Goal: Task Accomplishment & Management: Manage account settings

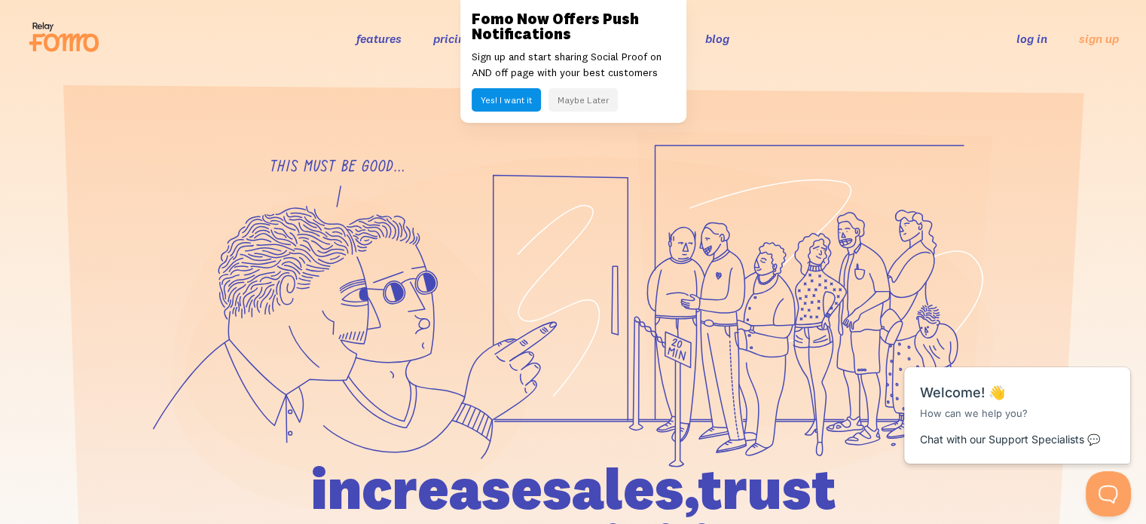
click at [1045, 39] on link "log in" at bounding box center [1031, 38] width 31 height 15
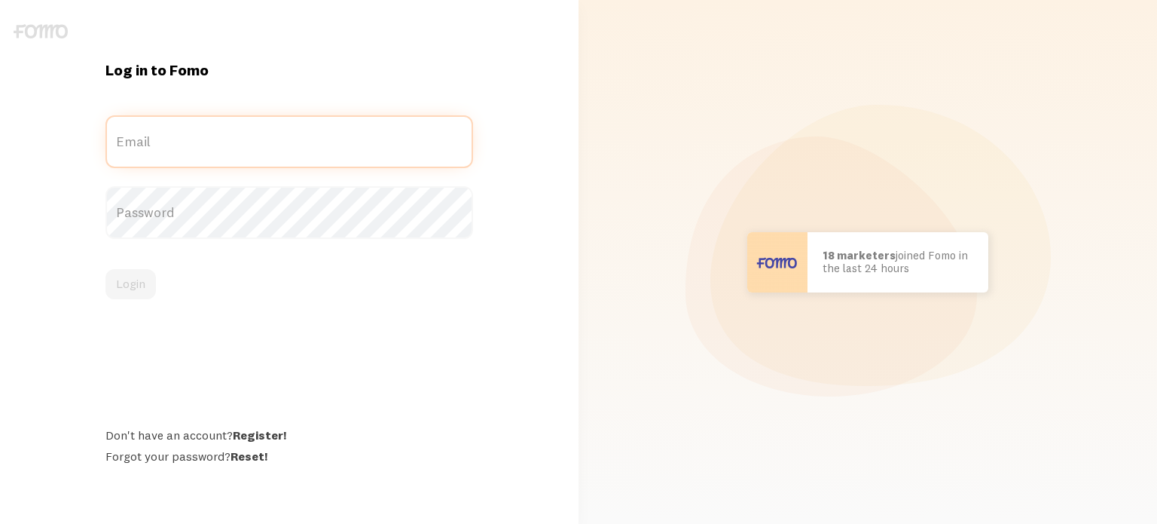
type input "info@canineprinciples.com"
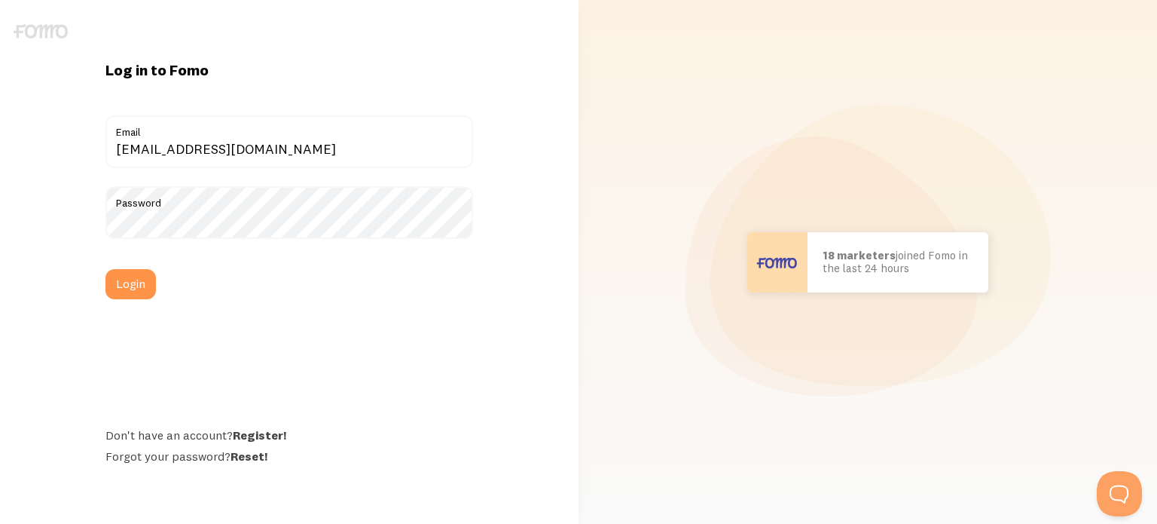
click at [122, 267] on form "info@canineprinciples.com Email Password Login" at bounding box center [289, 207] width 368 height 184
click at [127, 280] on button "Login" at bounding box center [130, 284] width 50 height 30
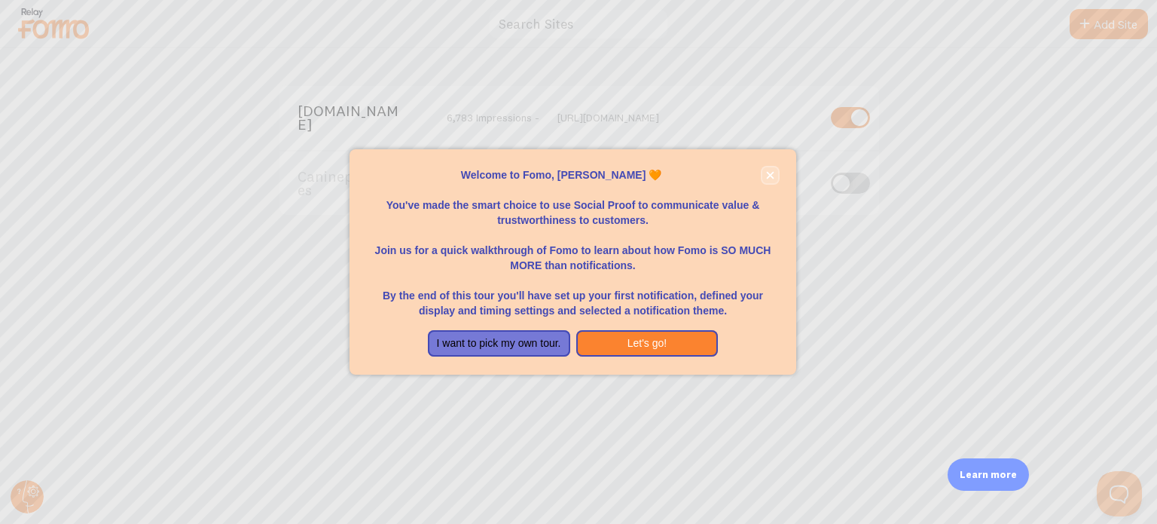
click at [772, 174] on icon "close," at bounding box center [770, 175] width 8 height 8
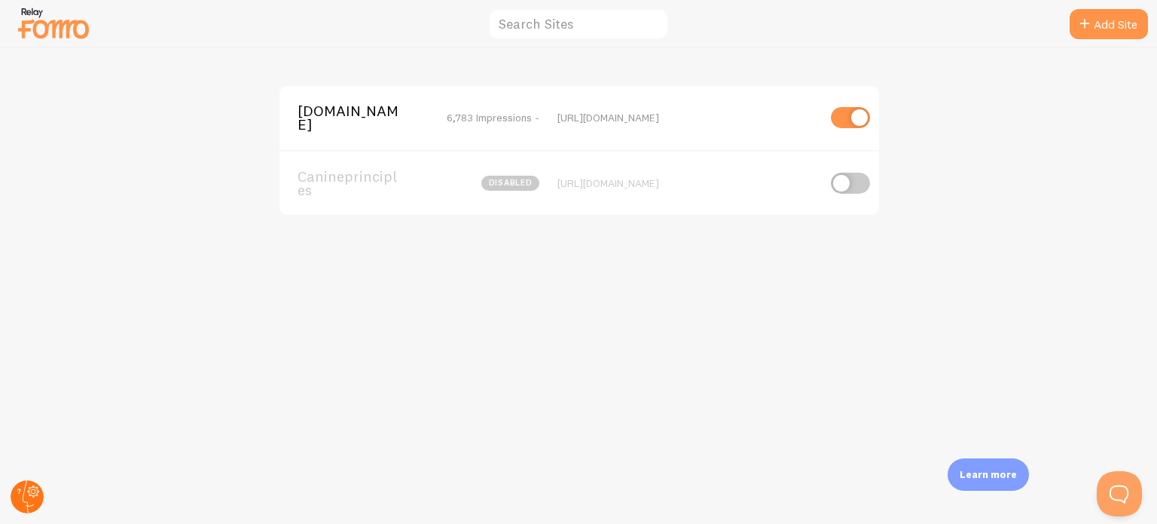
click at [32, 502] on circle at bounding box center [27, 496] width 33 height 33
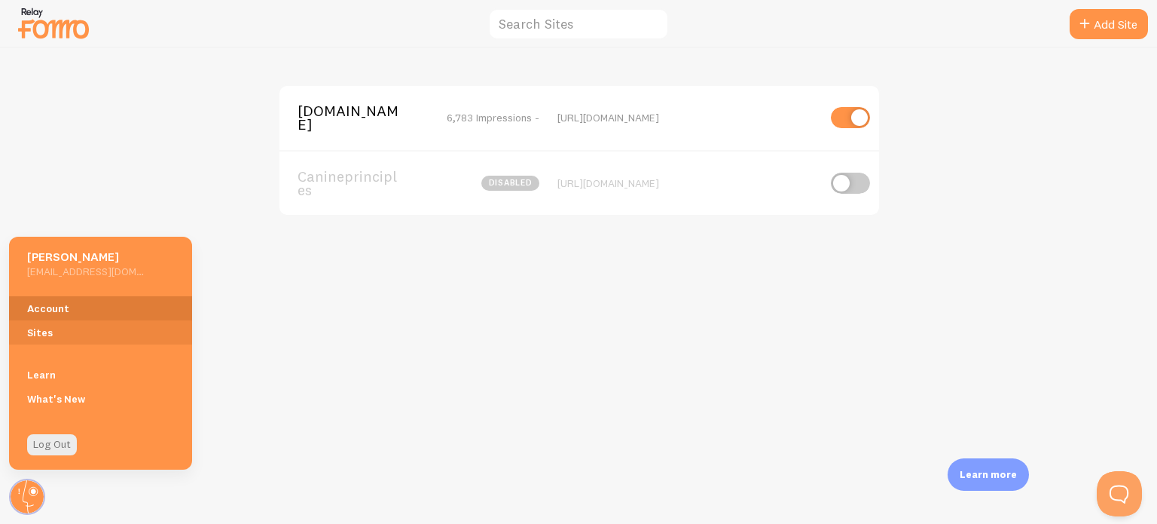
click at [69, 304] on link "Account" at bounding box center [100, 308] width 183 height 24
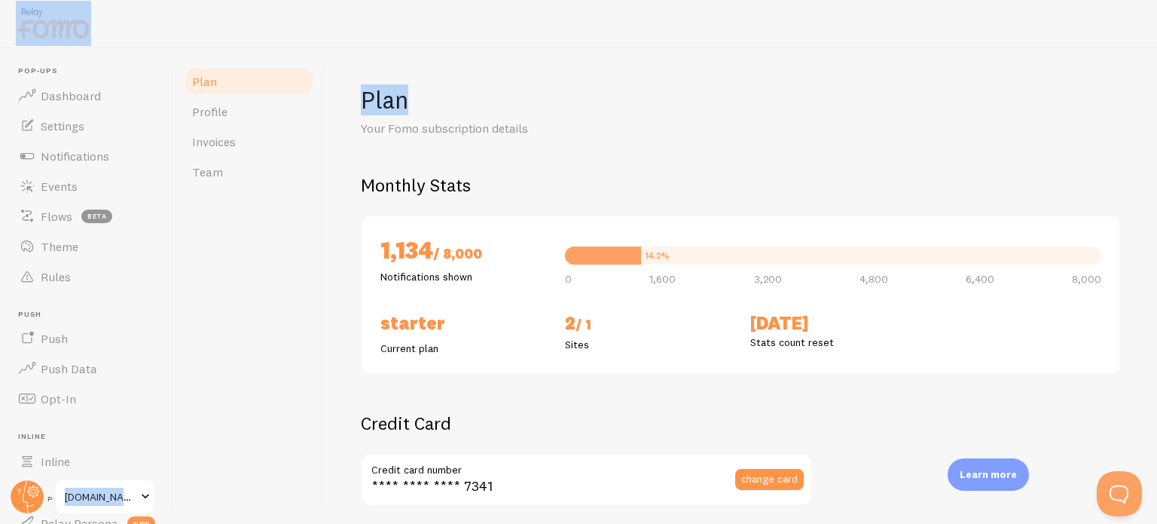
drag, startPoint x: 1157, startPoint y: 120, endPoint x: 1124, endPoint y: 43, distance: 83.4
click at [1124, 43] on div "Pop-ups Dashboard Settings Notifications Events Flows beta Theme Rules Push Pus…" at bounding box center [578, 262] width 1157 height 524
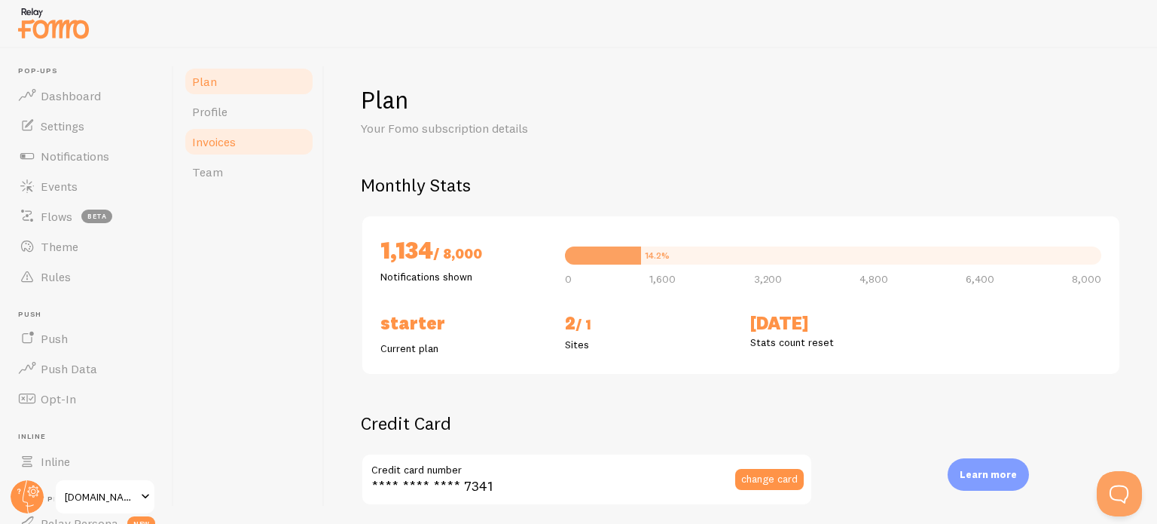
click at [208, 142] on span "Invoices" at bounding box center [214, 141] width 44 height 15
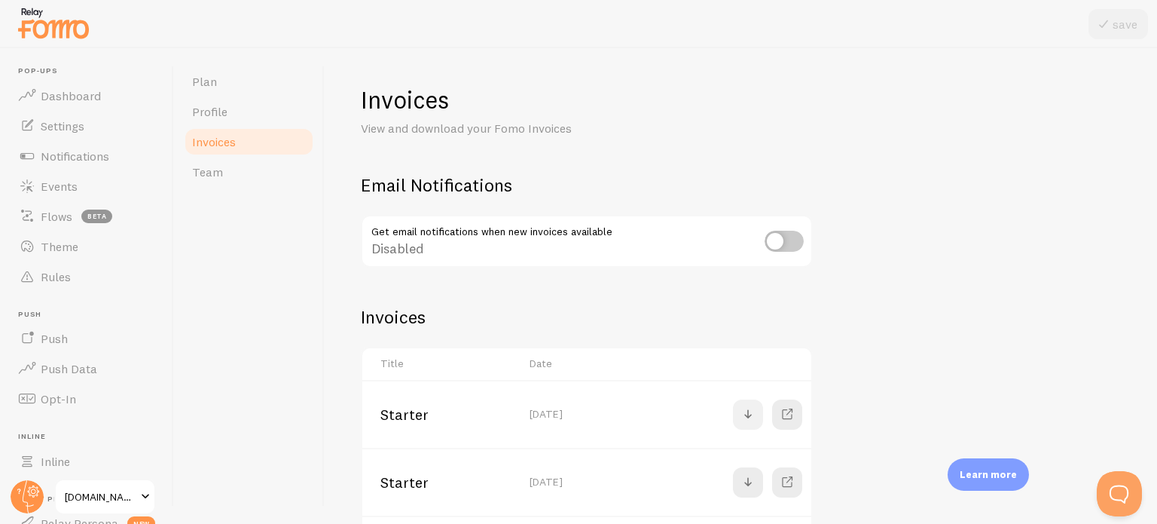
click at [741, 412] on span at bounding box center [748, 414] width 18 height 18
click at [750, 482] on span at bounding box center [748, 482] width 18 height 18
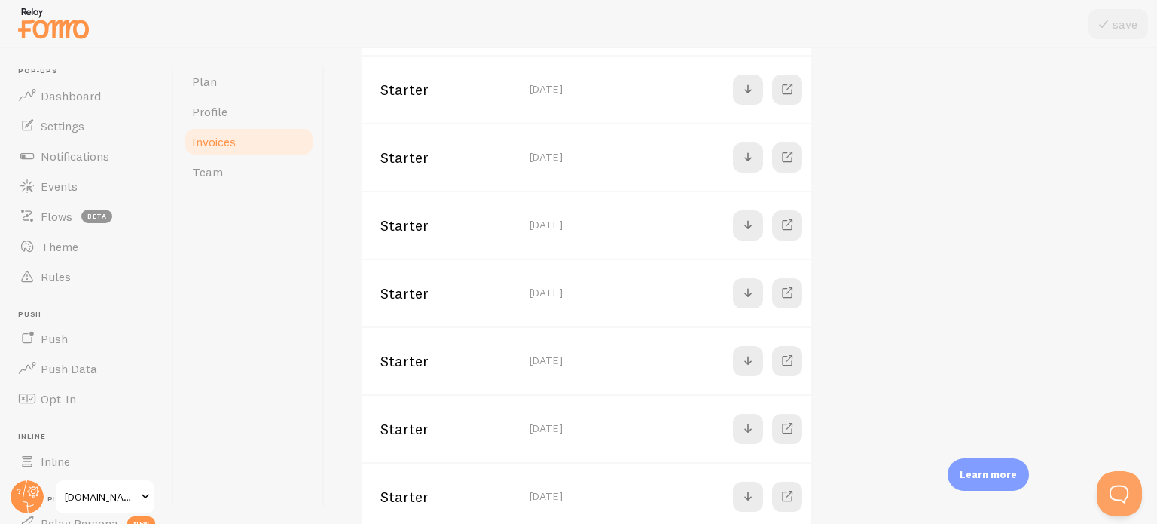
scroll to position [355, 0]
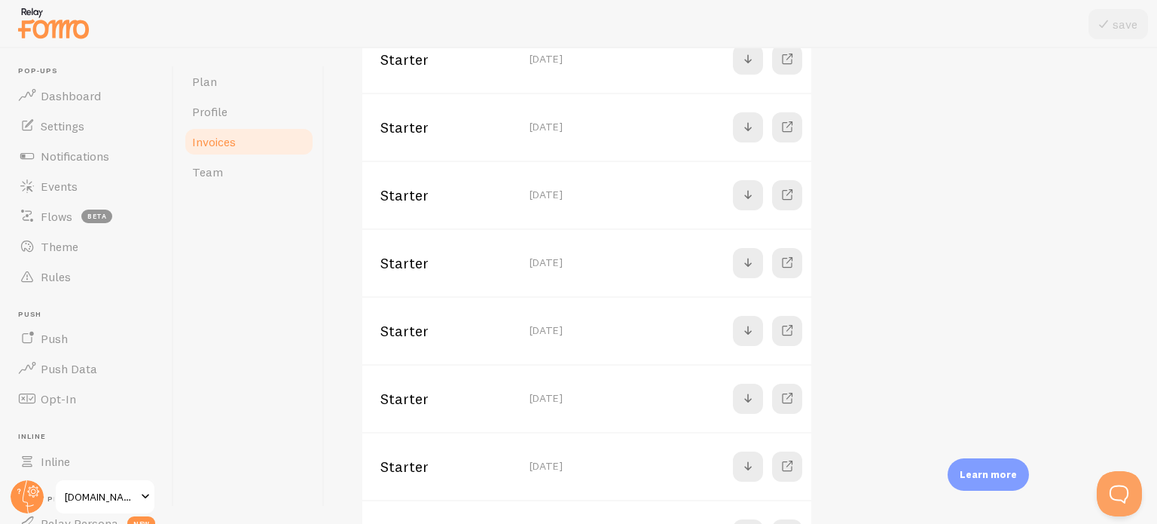
drag, startPoint x: 1157, startPoint y: 78, endPoint x: 1157, endPoint y: 157, distance: 79.1
click at [1157, 157] on div "Invoices View and download your Fomo Invoices Email Notifications Get email not…" at bounding box center [741, 285] width 833 height 475
click at [747, 192] on span at bounding box center [748, 195] width 18 height 18
click at [739, 264] on span at bounding box center [748, 263] width 18 height 18
